Goal: Task Accomplishment & Management: Manage account settings

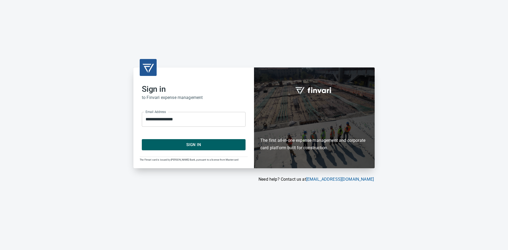
click at [204, 142] on span "Sign In" at bounding box center [194, 144] width 92 height 7
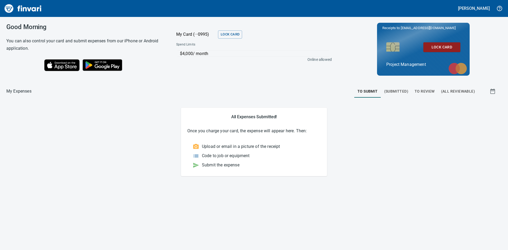
click at [425, 90] on span "To Review" at bounding box center [425, 91] width 20 height 7
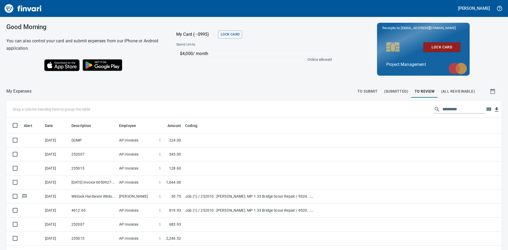
scroll to position [188, 484]
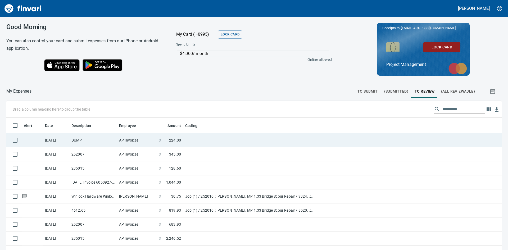
click at [89, 143] on td "DUMP" at bounding box center [93, 140] width 48 height 14
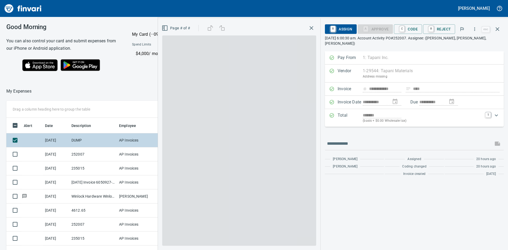
scroll to position [188, 351]
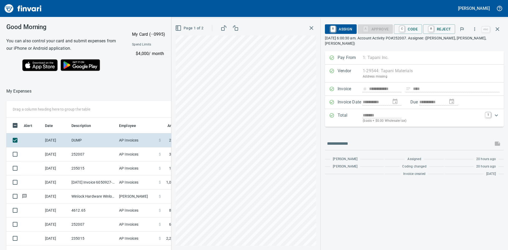
click at [313, 28] on icon "button" at bounding box center [312, 28] width 4 height 4
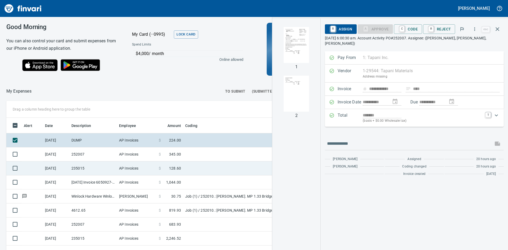
click at [90, 167] on td "235015" at bounding box center [93, 169] width 48 height 14
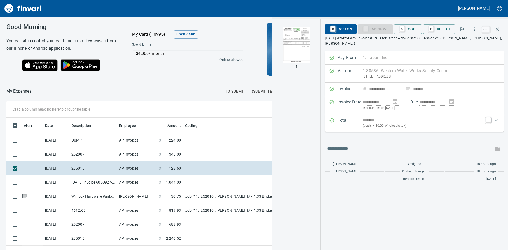
click at [302, 41] on img "button" at bounding box center [297, 45] width 36 height 36
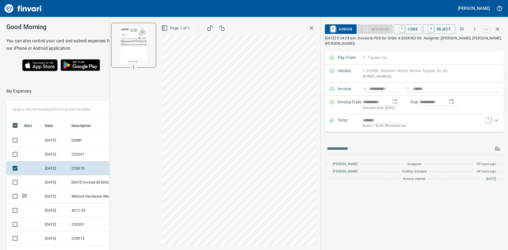
click at [313, 28] on icon "button" at bounding box center [312, 28] width 4 height 4
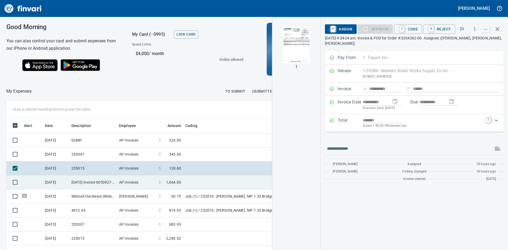
click at [64, 184] on td "[DATE]" at bounding box center [56, 183] width 26 height 14
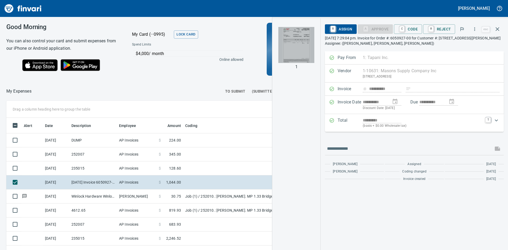
click at [303, 48] on img "button" at bounding box center [297, 45] width 36 height 36
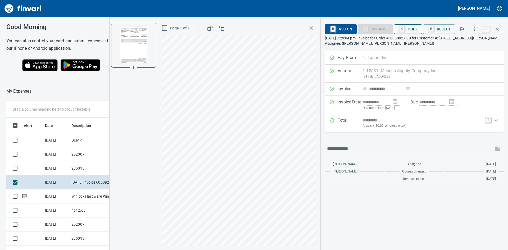
click at [411, 28] on span "C Code" at bounding box center [409, 29] width 20 height 9
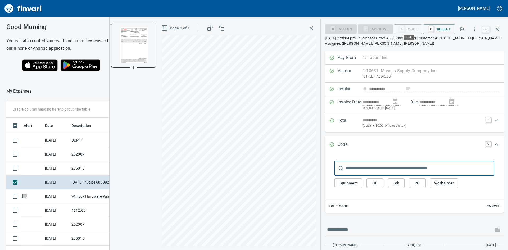
scroll to position [188, 351]
click at [402, 184] on button "Job" at bounding box center [396, 184] width 17 height 10
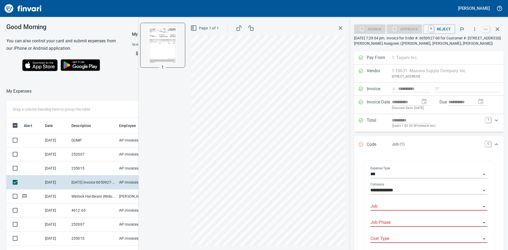
click at [409, 205] on input "Job" at bounding box center [426, 206] width 111 height 7
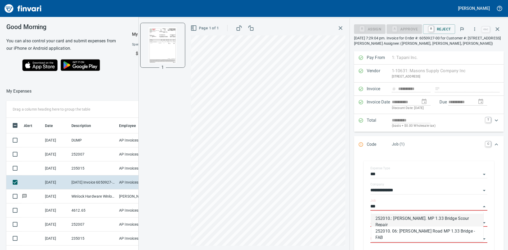
click at [411, 221] on li "252010.: Sargent Rd. MP 1.33 Bridge Scour Repair" at bounding box center [428, 220] width 112 height 13
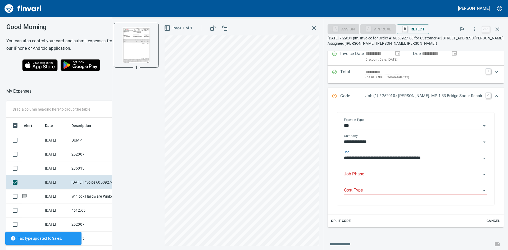
scroll to position [53, 0]
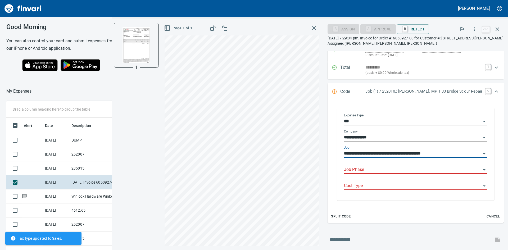
type input "**********"
click at [381, 168] on input "Job Phase" at bounding box center [412, 169] width 137 height 7
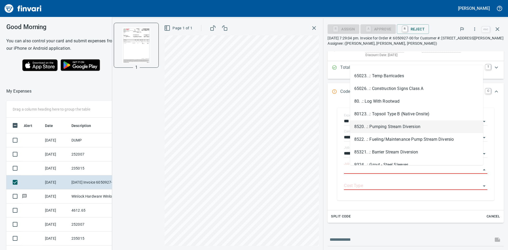
scroll to position [591, 0]
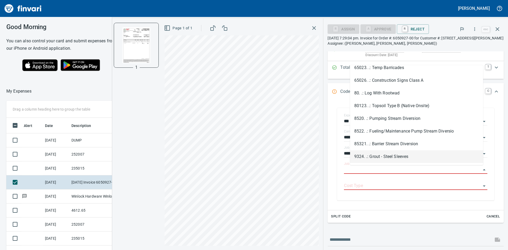
click at [389, 155] on li "9324. .: Grout - Steel Sleeves" at bounding box center [416, 156] width 133 height 13
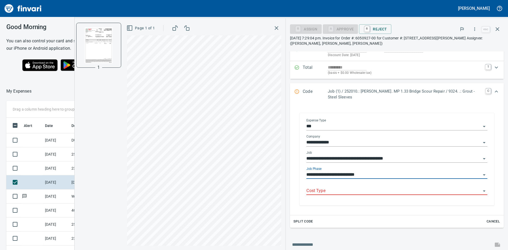
type input "**********"
click at [344, 191] on input "Cost Type" at bounding box center [394, 191] width 175 height 7
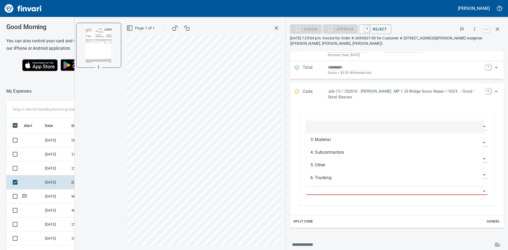
scroll to position [188, 351]
click at [328, 140] on li "3: Material" at bounding box center [394, 139] width 177 height 13
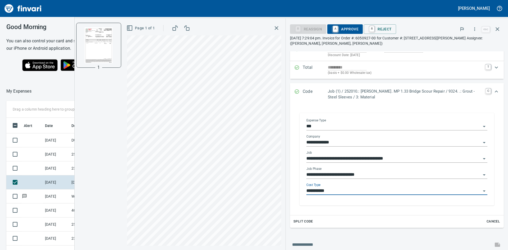
type input "**********"
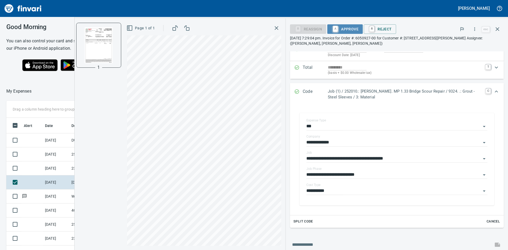
click at [343, 29] on span "A Approve" at bounding box center [345, 29] width 27 height 9
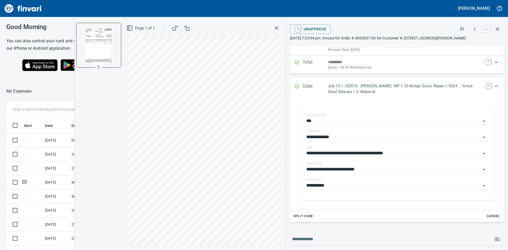
click at [276, 27] on icon "button" at bounding box center [277, 28] width 6 height 6
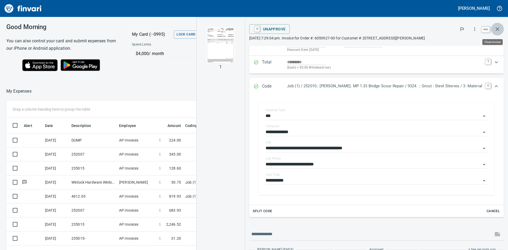
click at [498, 30] on icon "button" at bounding box center [498, 29] width 6 height 6
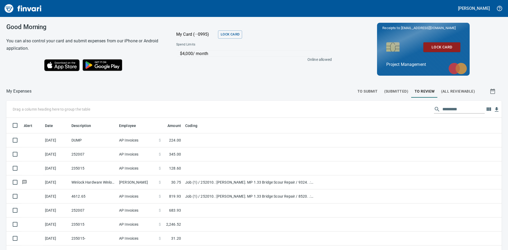
scroll to position [188, 483]
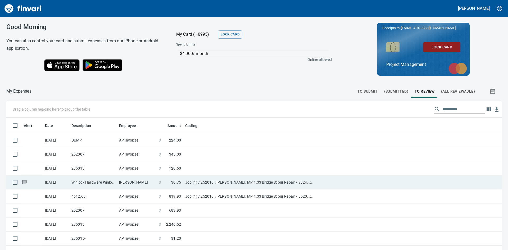
click at [133, 182] on td "Scott Tumm" at bounding box center [137, 183] width 40 height 14
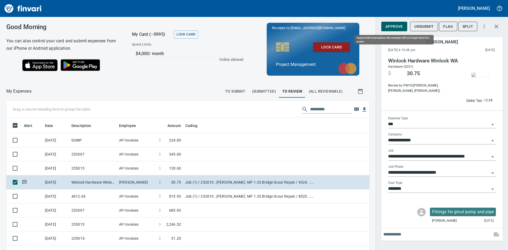
scroll to position [188, 351]
click at [394, 24] on span "Approve" at bounding box center [394, 26] width 17 height 7
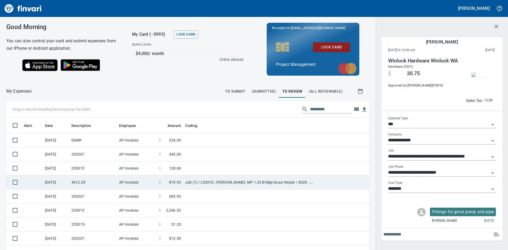
click at [142, 183] on td "AP Invoices" at bounding box center [137, 183] width 40 height 14
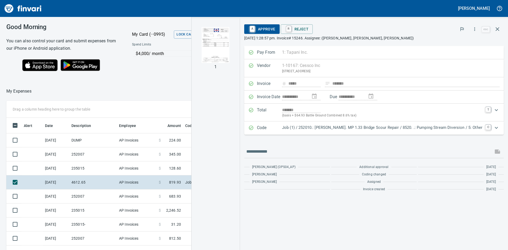
click at [225, 41] on img "button" at bounding box center [216, 45] width 36 height 36
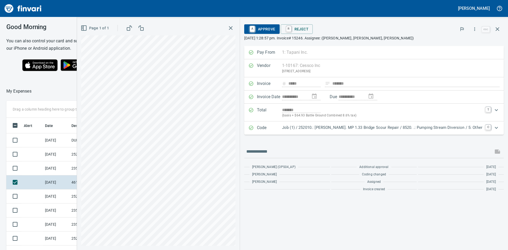
click at [59, 79] on div "Good Morning You can also control your card and submit expenses from our iPhone…" at bounding box center [254, 133] width 508 height 233
click at [292, 198] on div "**********" at bounding box center [292, 135] width 431 height 232
click at [276, 26] on span "A Approve" at bounding box center [262, 29] width 27 height 9
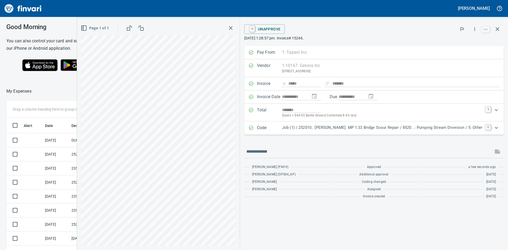
click at [233, 29] on icon "button" at bounding box center [231, 28] width 4 height 4
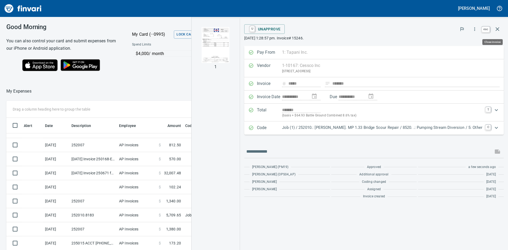
scroll to position [188, 351]
click at [500, 28] on icon "button" at bounding box center [498, 29] width 6 height 6
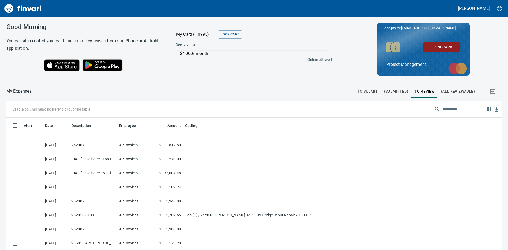
scroll to position [188, 483]
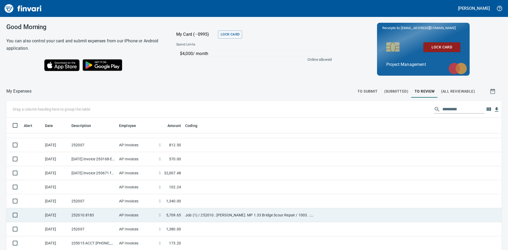
click at [96, 217] on td "252010.8183" at bounding box center [93, 215] width 48 height 14
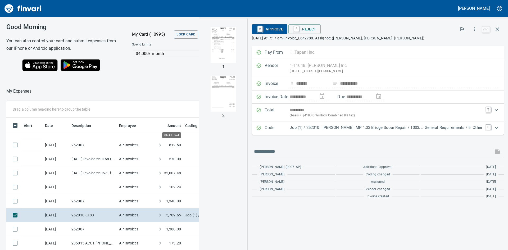
scroll to position [188, 351]
click at [233, 57] on img "button" at bounding box center [224, 45] width 36 height 36
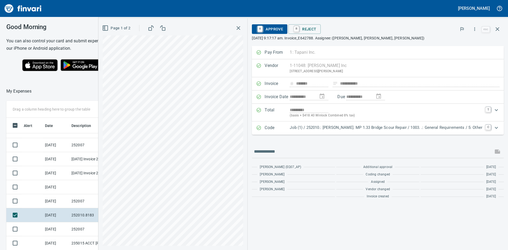
click at [242, 29] on icon "button" at bounding box center [238, 28] width 6 height 6
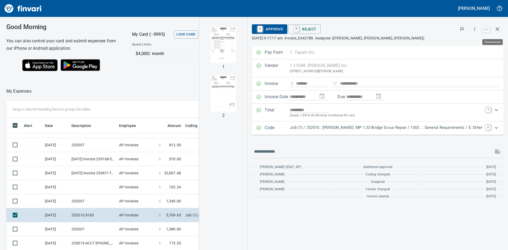
click at [498, 27] on icon "button" at bounding box center [498, 29] width 6 height 6
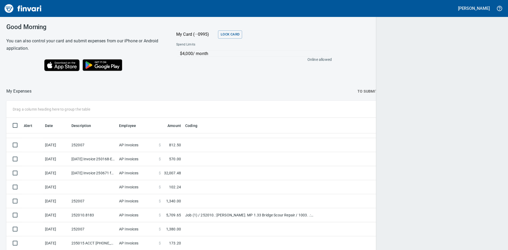
scroll to position [188, 483]
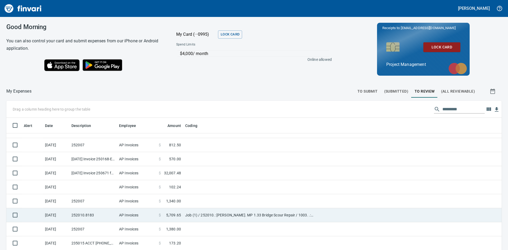
click at [136, 213] on td "AP Invoices" at bounding box center [137, 215] width 40 height 14
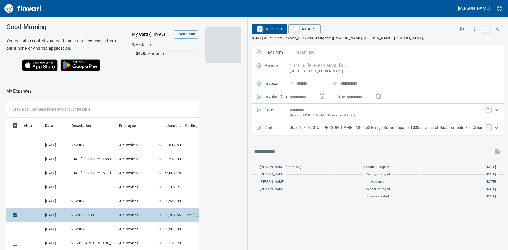
scroll to position [188, 351]
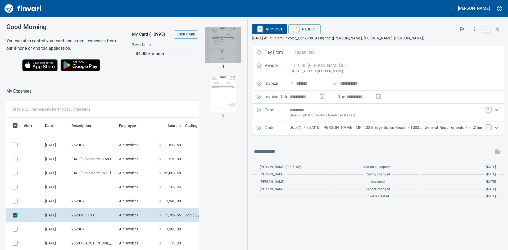
click at [237, 58] on img "button" at bounding box center [224, 45] width 36 height 36
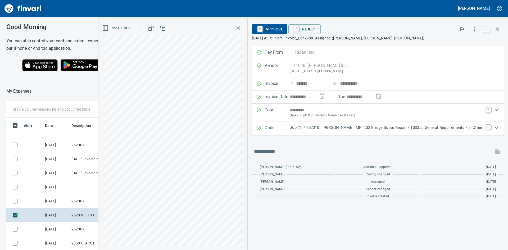
click at [281, 26] on span "A Approve" at bounding box center [269, 29] width 27 height 9
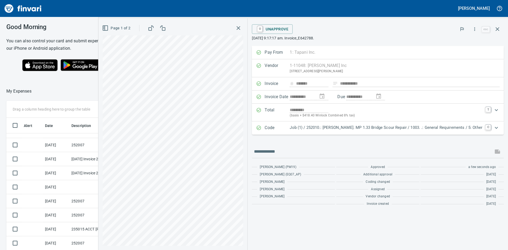
click at [240, 28] on icon "button" at bounding box center [239, 28] width 4 height 4
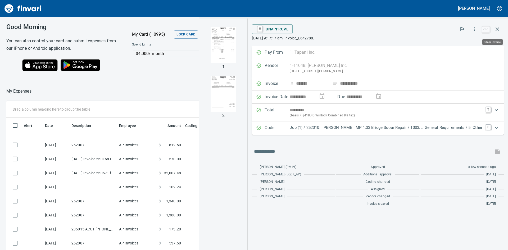
click at [497, 28] on icon "button" at bounding box center [498, 29] width 6 height 6
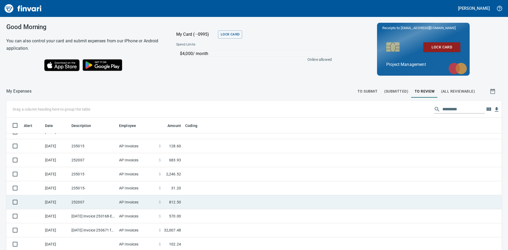
scroll to position [53, 0]
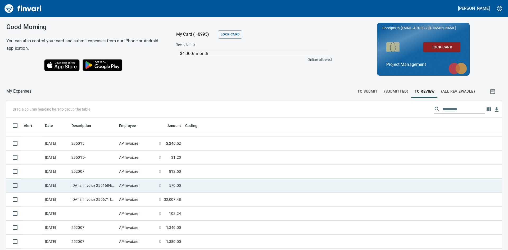
click at [102, 185] on td "[DATE] Invoice 250168-E from [DEMOGRAPHIC_DATA] of All Trades LLC. dba C.O.A.T …" at bounding box center [93, 186] width 48 height 14
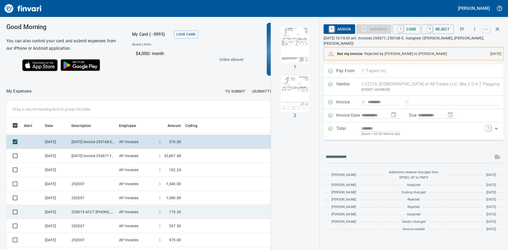
scroll to position [106, 0]
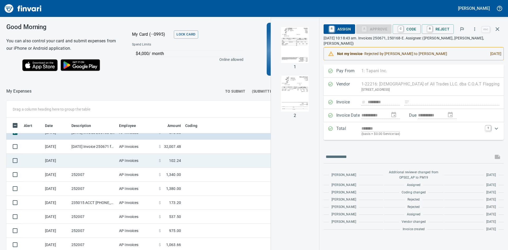
click at [89, 159] on td at bounding box center [93, 161] width 48 height 14
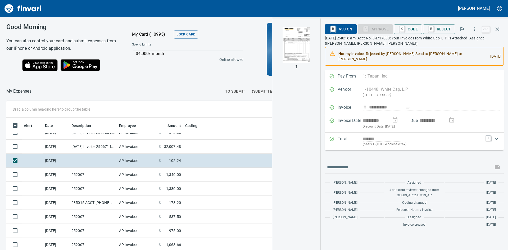
scroll to position [188, 351]
click at [288, 44] on img "button" at bounding box center [297, 45] width 36 height 36
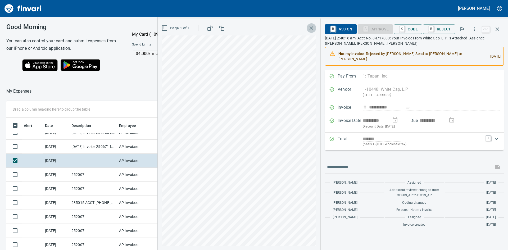
click at [312, 26] on icon "button" at bounding box center [312, 28] width 6 height 6
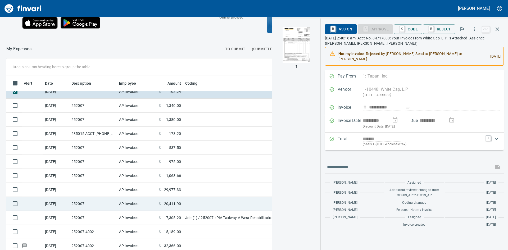
scroll to position [60, 0]
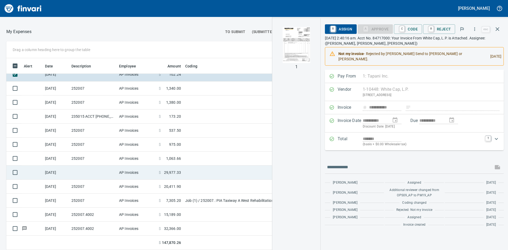
click at [87, 173] on td at bounding box center [93, 173] width 48 height 14
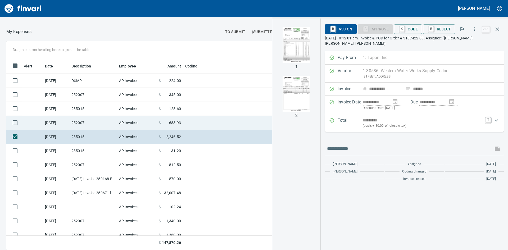
scroll to position [188, 351]
click at [92, 118] on td "252007" at bounding box center [93, 123] width 48 height 14
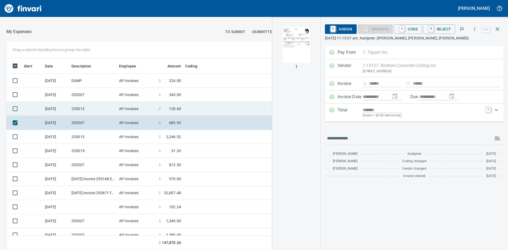
click at [96, 108] on td "235015" at bounding box center [93, 109] width 48 height 14
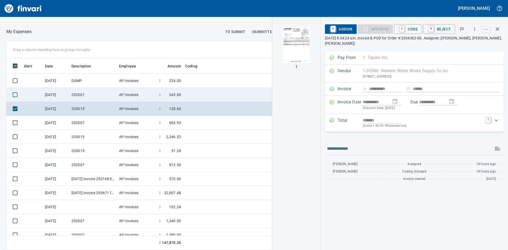
click at [97, 95] on td "252007" at bounding box center [93, 95] width 48 height 14
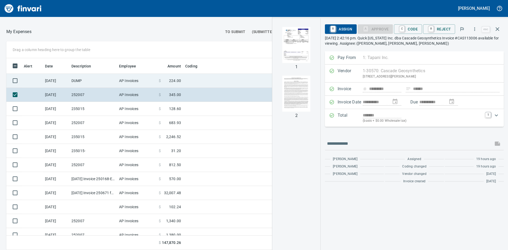
click at [96, 79] on td "DUMP" at bounding box center [93, 81] width 48 height 14
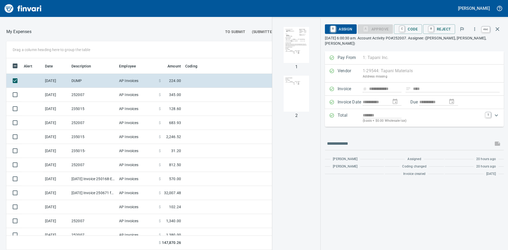
scroll to position [188, 351]
click at [497, 30] on icon "button" at bounding box center [498, 29] width 4 height 4
